Goal: Check status: Check status

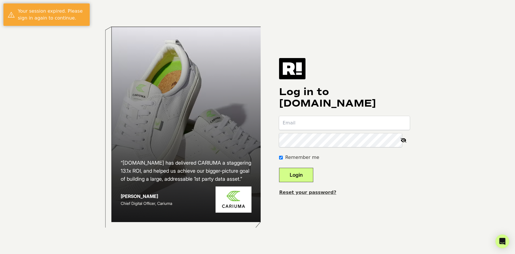
type input "[PERSON_NAME][EMAIL_ADDRESS][DOMAIN_NAME]"
click at [304, 177] on button "Login" at bounding box center [296, 175] width 34 height 14
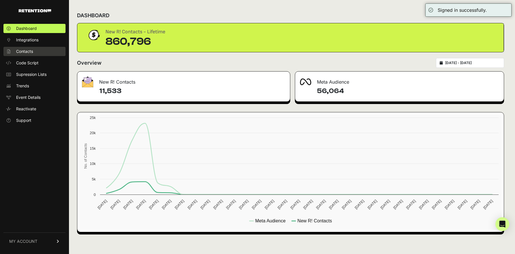
click at [23, 49] on span "Contacts" at bounding box center [24, 52] width 17 height 6
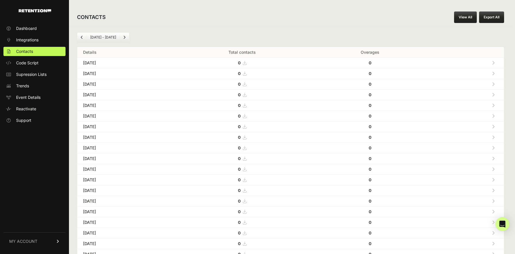
click at [122, 37] on link "Next" at bounding box center [124, 37] width 9 height 9
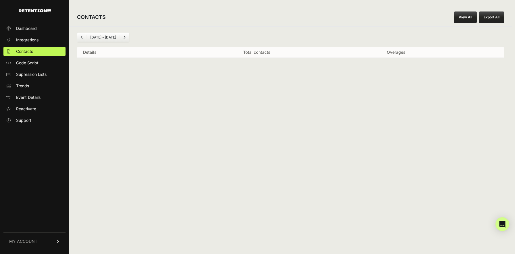
click at [83, 40] on link "Previous" at bounding box center [81, 37] width 9 height 9
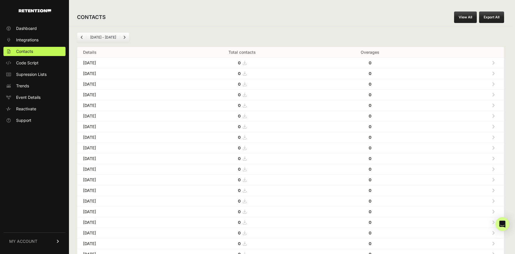
click at [81, 36] on link "Previous" at bounding box center [81, 37] width 9 height 9
